Goal: Transaction & Acquisition: Purchase product/service

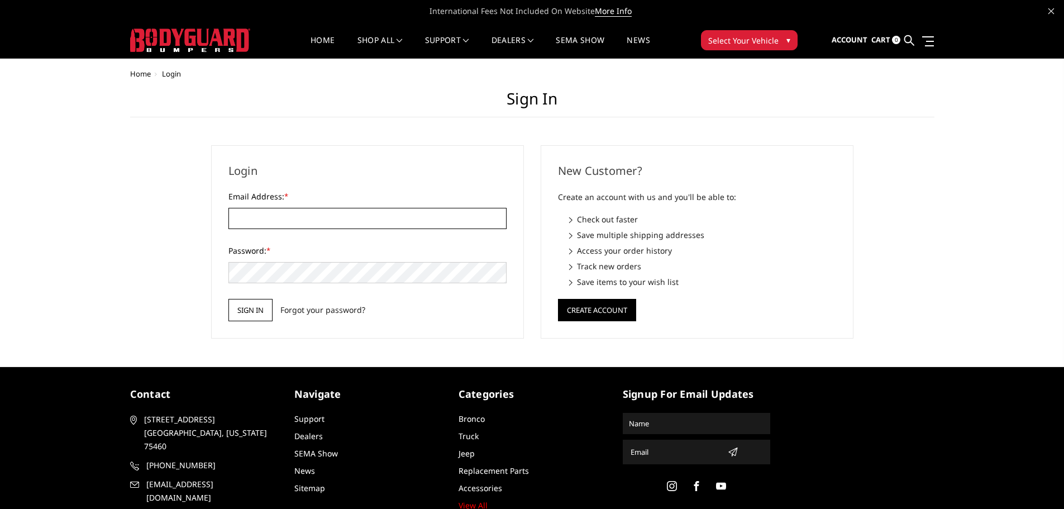
type input "JWCCPLUS@HOTMAIL.COM"
click at [256, 306] on input "Sign in" at bounding box center [250, 310] width 44 height 22
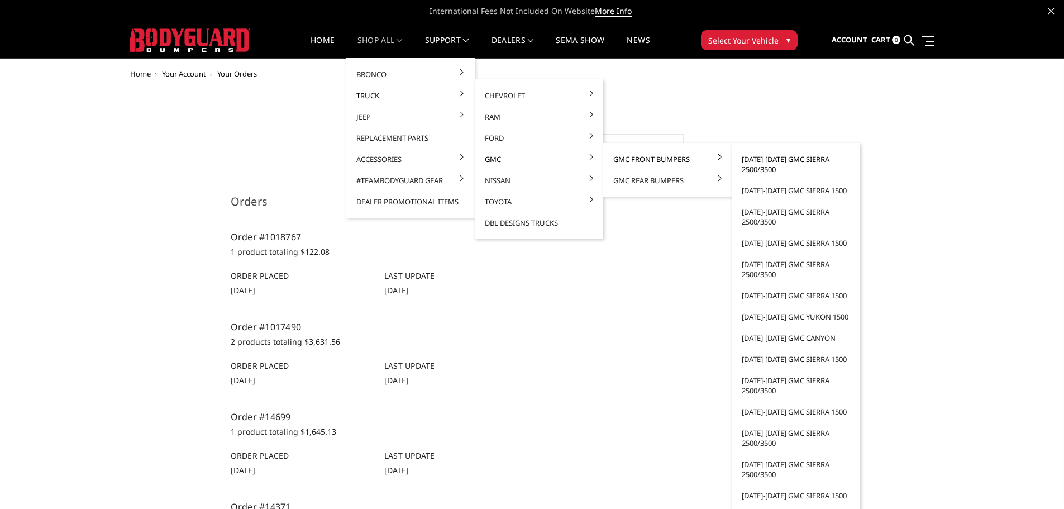
click at [746, 164] on link "[DATE]-[DATE] GMC Sierra 2500/3500" at bounding box center [795, 164] width 119 height 31
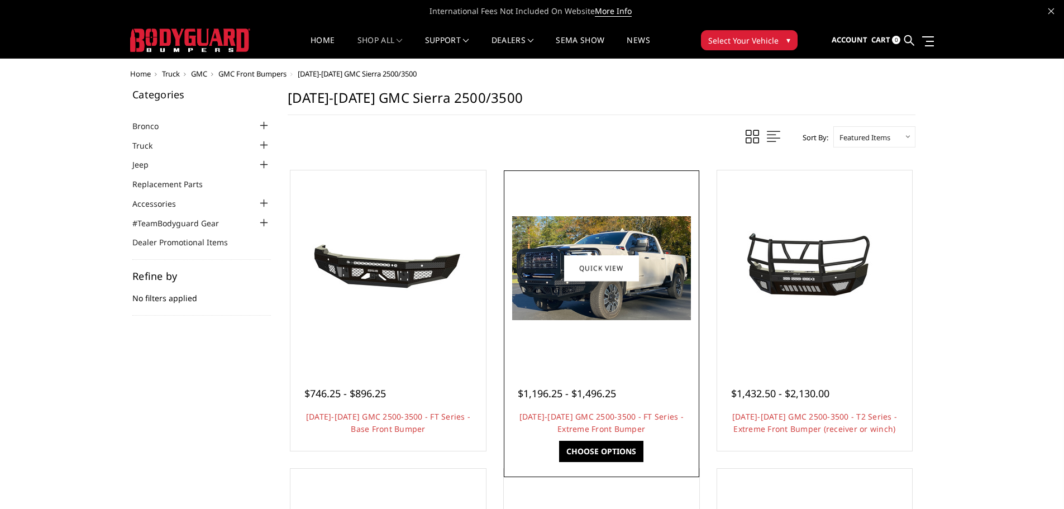
click at [598, 230] on img at bounding box center [601, 268] width 179 height 104
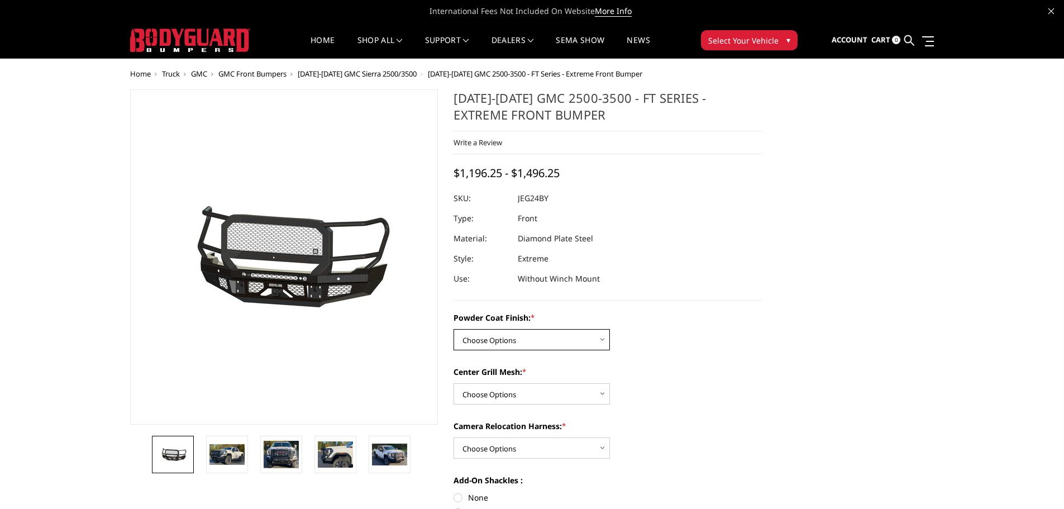
click at [515, 339] on select "Choose Options Bare Metal Gloss Black Powder Coat Textured Black Powder Coat" at bounding box center [531, 339] width 156 height 21
select select "3285"
click at [453, 329] on select "Choose Options Bare Metal Gloss Black Powder Coat Textured Black Powder Coat" at bounding box center [531, 339] width 156 height 21
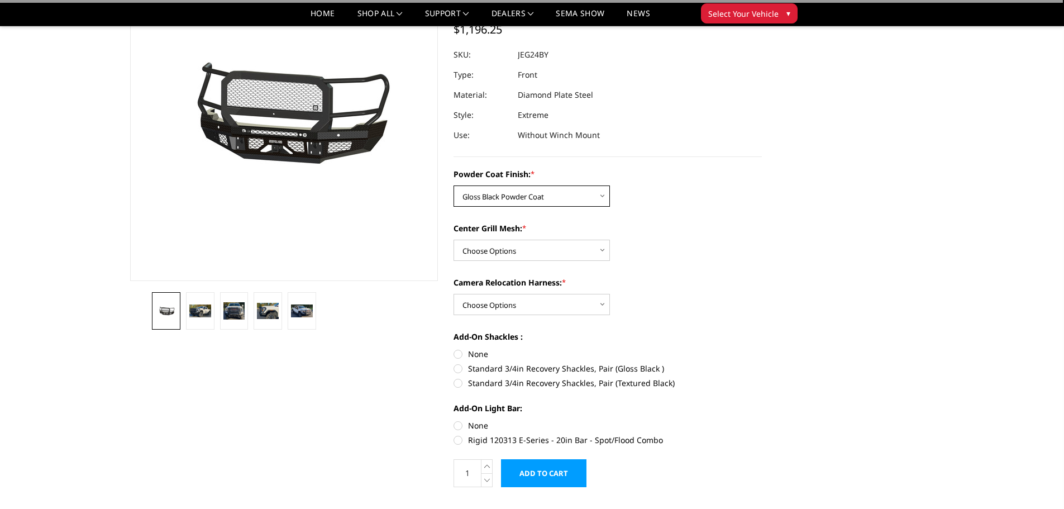
scroll to position [112, 0]
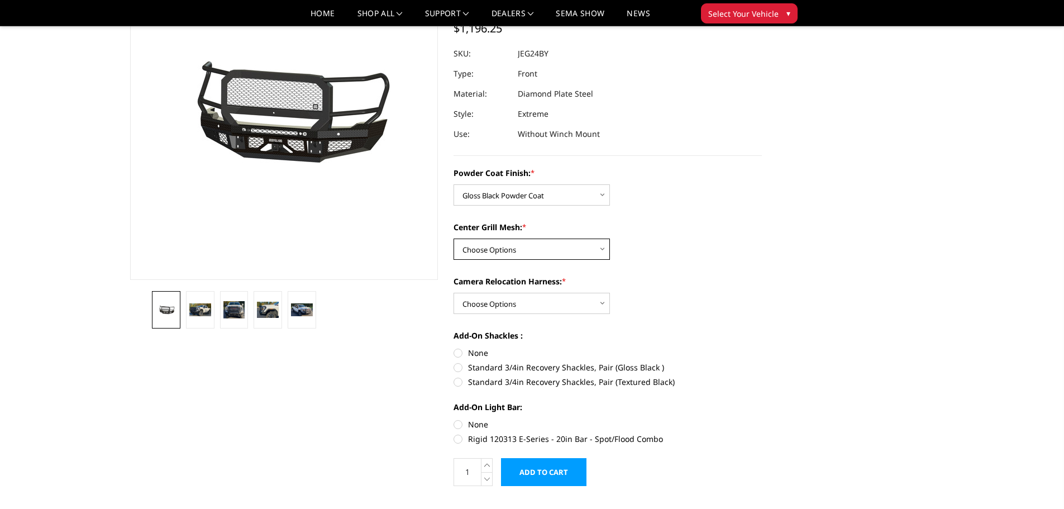
click at [539, 250] on select "Choose Options WITH Expanded Metal in Center Grill WITHOUT Expanded Metal in Ce…" at bounding box center [531, 248] width 156 height 21
select select "3287"
click at [453, 238] on select "Choose Options WITH Expanded Metal in Center Grill WITHOUT Expanded Metal in Ce…" at bounding box center [531, 248] width 156 height 21
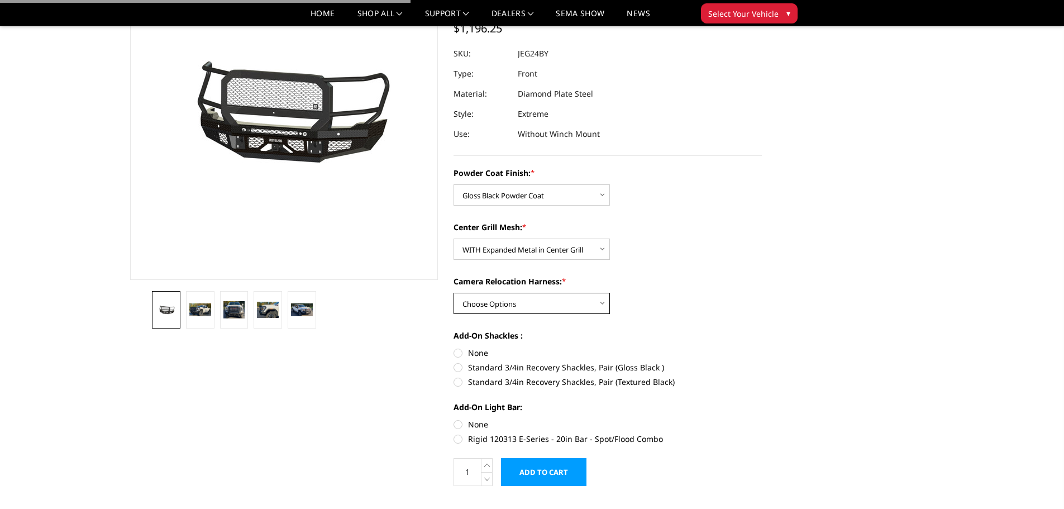
click at [507, 295] on select "Choose Options WITH Camera Relocation Harness WITHOUT Camera Relocation Harness" at bounding box center [531, 303] width 156 height 21
select select "3289"
click at [453, 293] on select "Choose Options WITH Camera Relocation Harness WITHOUT Camera Relocation Harness" at bounding box center [531, 303] width 156 height 21
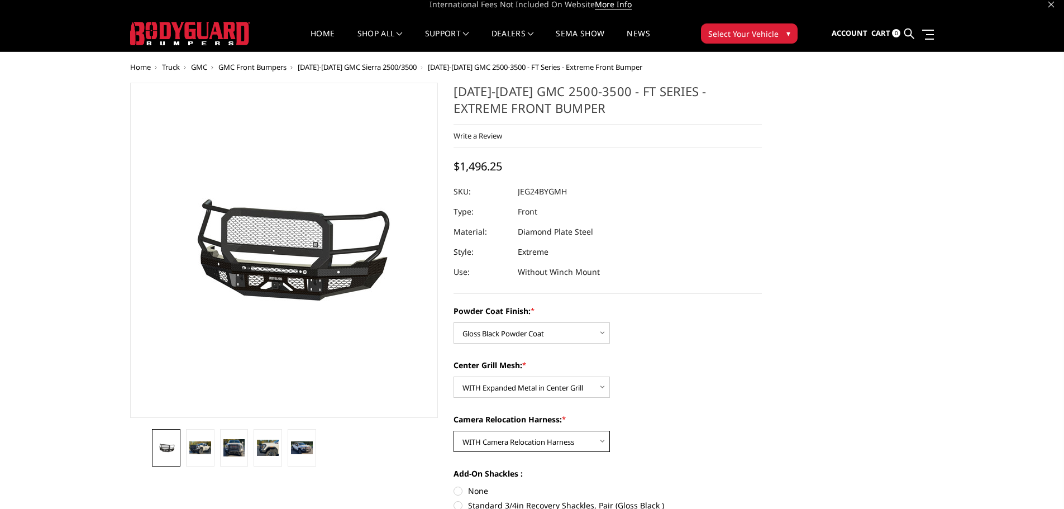
scroll to position [0, 0]
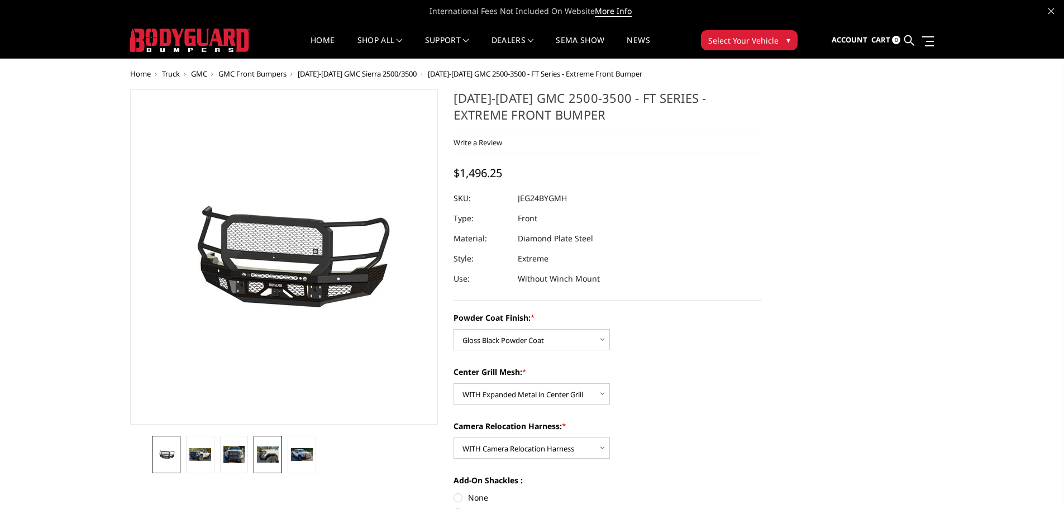
click at [269, 458] on img at bounding box center [268, 454] width 22 height 16
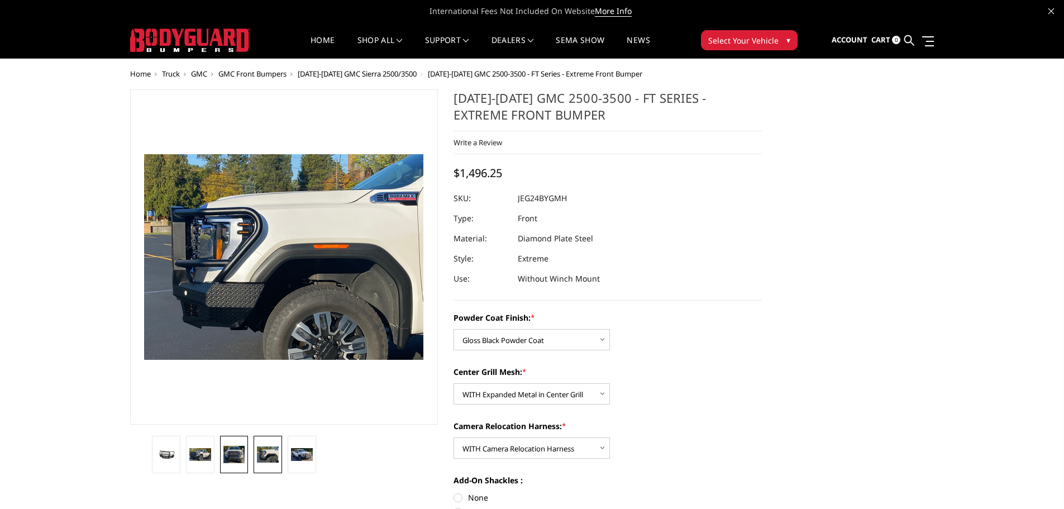
click at [235, 460] on img at bounding box center [234, 454] width 22 height 17
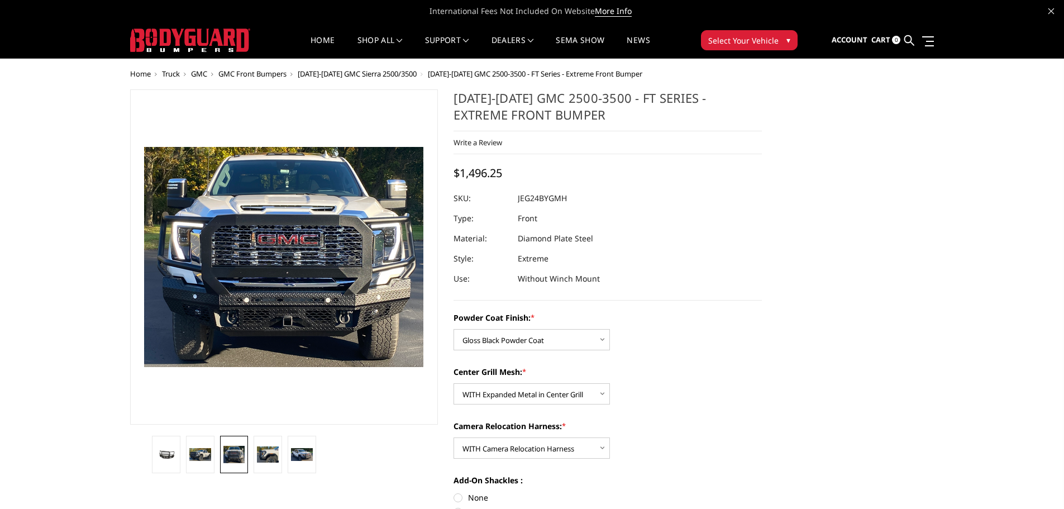
drag, startPoint x: 200, startPoint y: 452, endPoint x: 259, endPoint y: 497, distance: 73.3
click at [200, 452] on img at bounding box center [200, 454] width 22 height 12
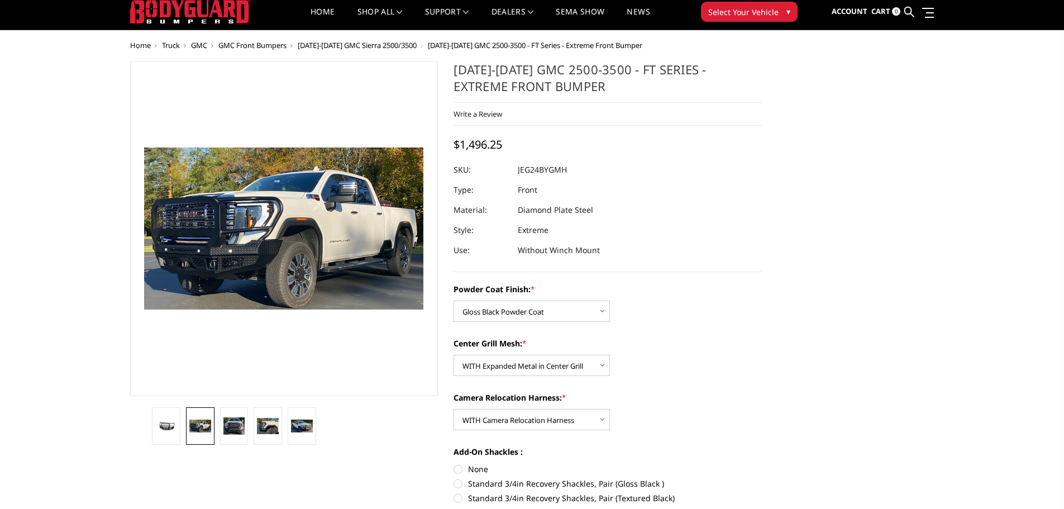
scroll to position [56, 0]
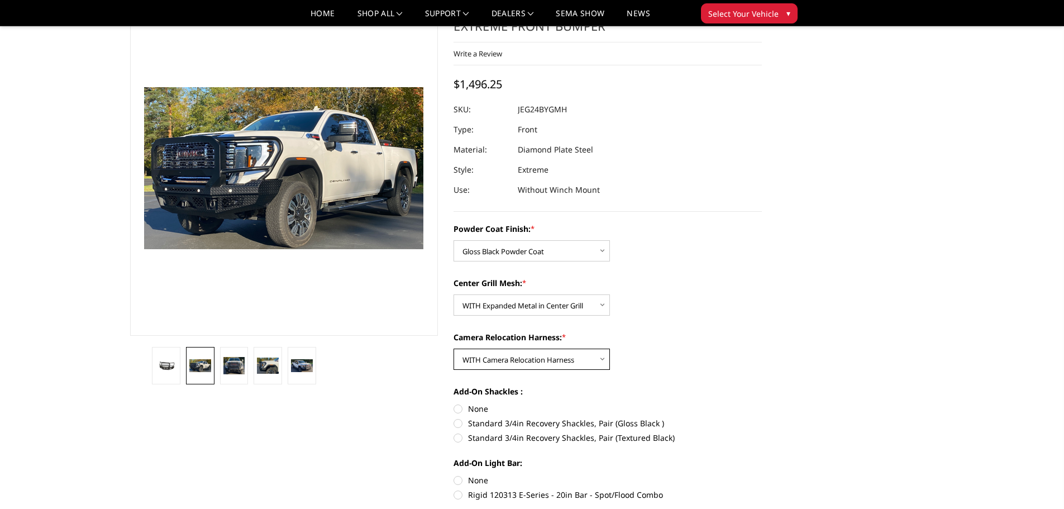
click at [556, 361] on select "Choose Options WITH Camera Relocation Harness WITHOUT Camera Relocation Harness" at bounding box center [531, 358] width 156 height 21
click at [453, 348] on select "Choose Options WITH Camera Relocation Harness WITHOUT Camera Relocation Harness" at bounding box center [531, 358] width 156 height 21
click at [262, 368] on img at bounding box center [268, 365] width 22 height 16
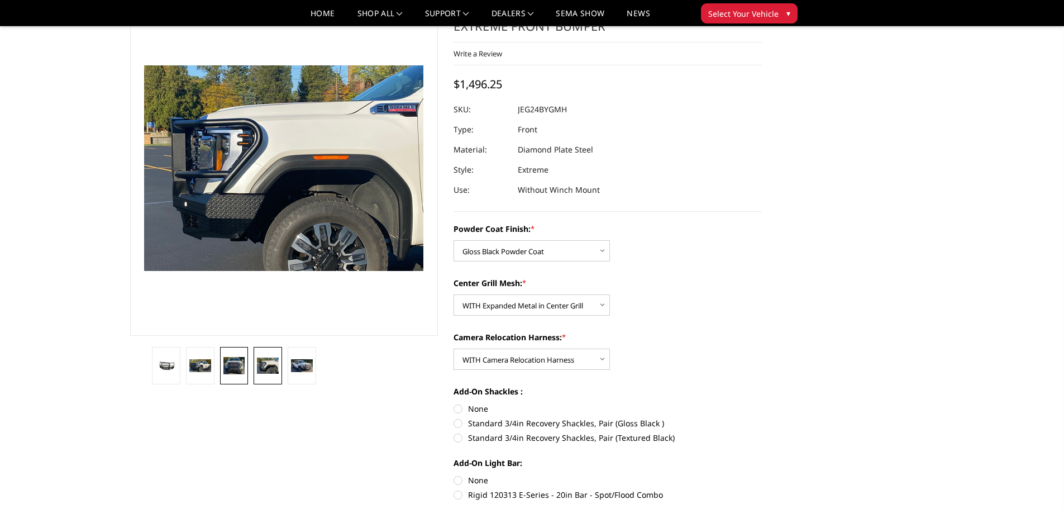
click at [234, 368] on img at bounding box center [234, 365] width 22 height 17
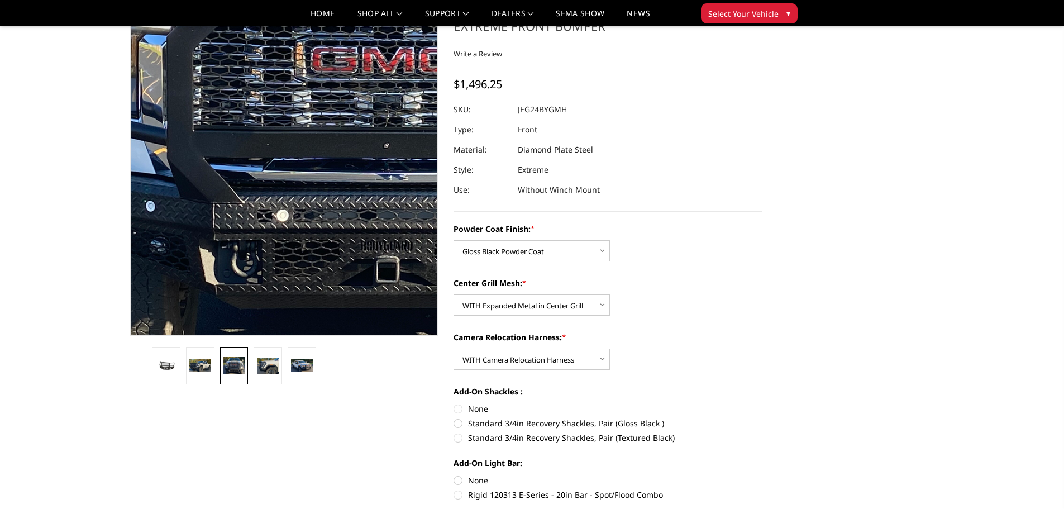
scroll to position [0, 0]
